Goal: Navigation & Orientation: Find specific page/section

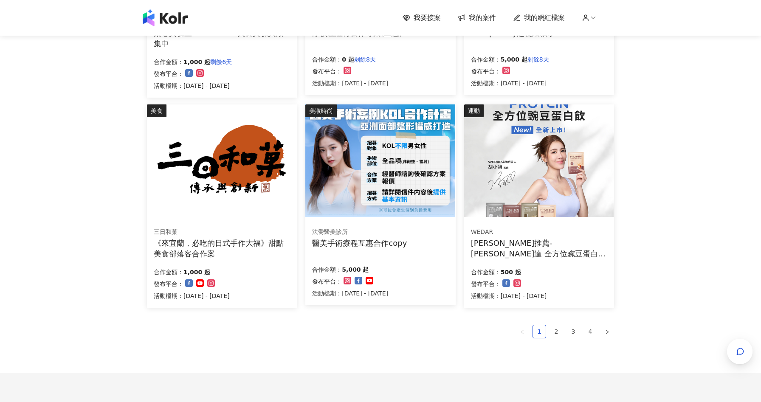
scroll to position [464, 0]
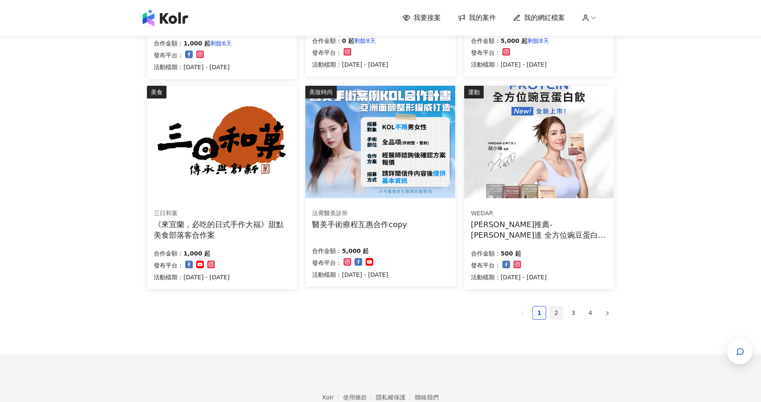
click at [556, 313] on link "2" at bounding box center [556, 313] width 13 height 13
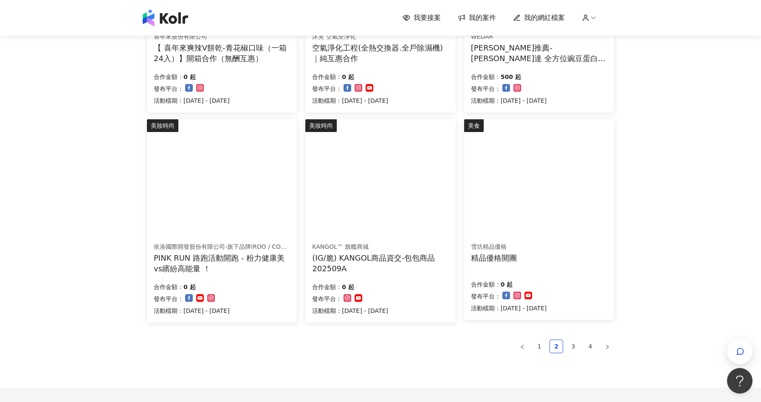
scroll to position [486, 0]
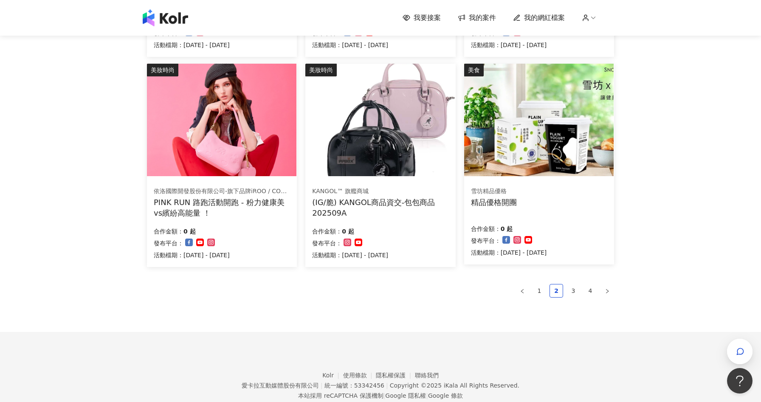
drag, startPoint x: 574, startPoint y: 286, endPoint x: 578, endPoint y: 279, distance: 8.4
click at [574, 286] on link "3" at bounding box center [573, 291] width 13 height 13
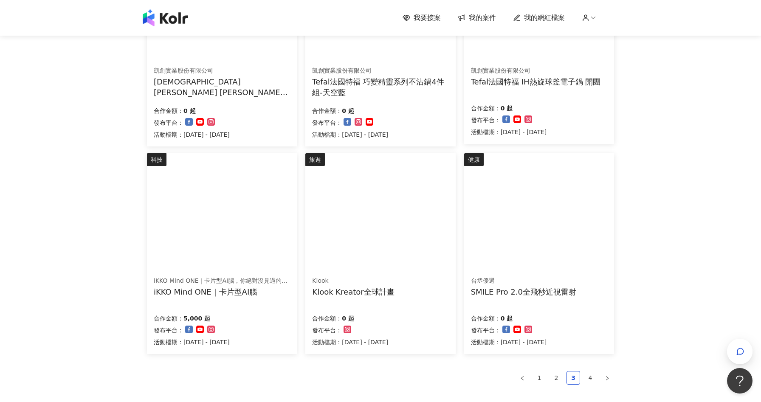
scroll to position [505, 0]
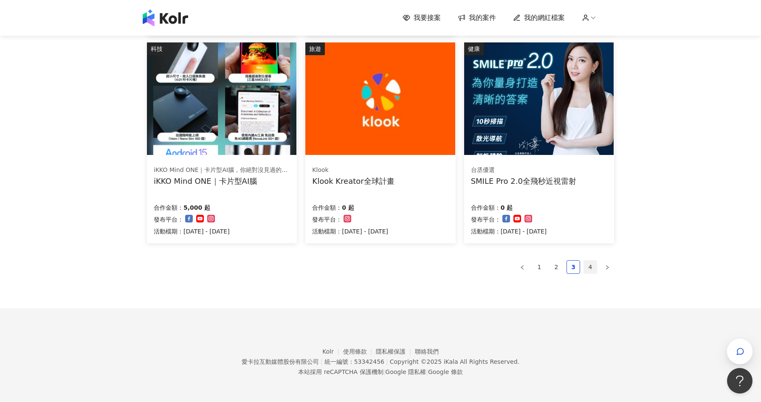
click at [590, 273] on link "4" at bounding box center [590, 267] width 13 height 13
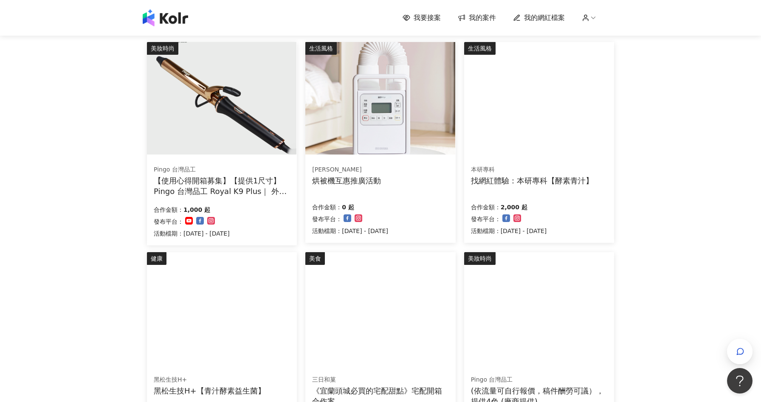
scroll to position [0, 0]
